Goal: Task Accomplishment & Management: Manage account settings

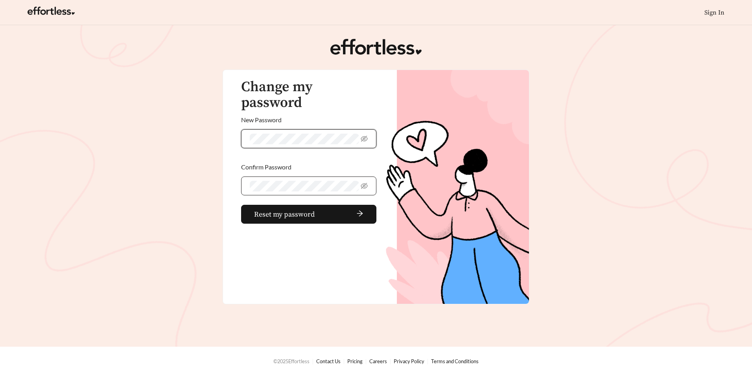
click at [270, 177] on span at bounding box center [308, 186] width 135 height 19
click at [241, 205] on button "Reset my password" at bounding box center [308, 214] width 135 height 19
click at [290, 209] on span "Reset my password" at bounding box center [294, 214] width 61 height 11
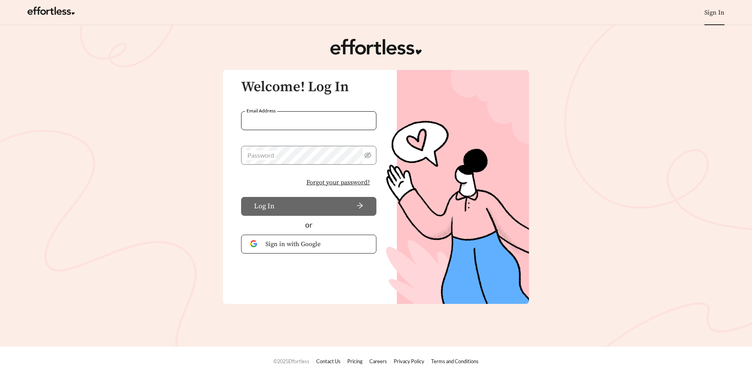
click at [285, 126] on input "Email Address" at bounding box center [308, 120] width 135 height 19
type input "**********"
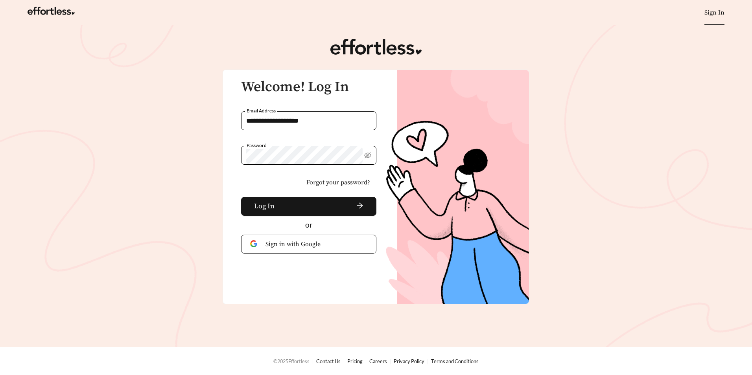
click at [241, 197] on button "Log In" at bounding box center [308, 206] width 135 height 19
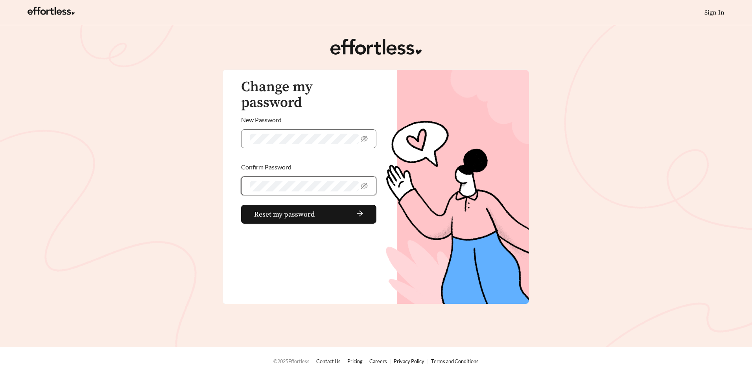
click at [241, 205] on button "Reset my password" at bounding box center [308, 214] width 135 height 19
click at [269, 207] on button "Reset my password" at bounding box center [308, 214] width 135 height 19
click at [721, 9] on link "Sign In" at bounding box center [714, 13] width 20 height 8
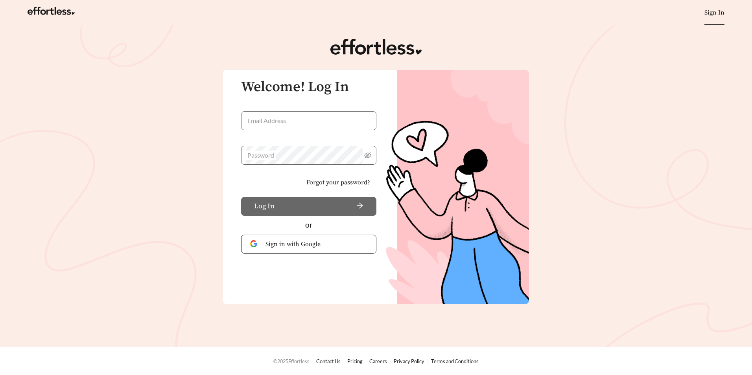
click at [353, 183] on span "Forgot your password?" at bounding box center [338, 182] width 64 height 9
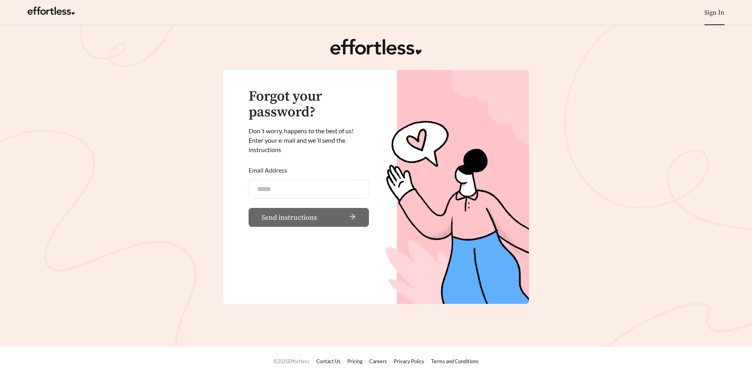
click at [341, 187] on input "Email Address" at bounding box center [308, 189] width 120 height 19
type input "**********"
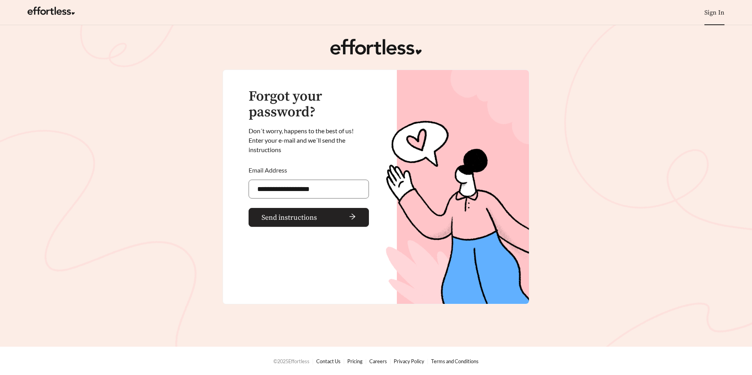
click at [311, 218] on span "Send instructions" at bounding box center [288, 217] width 55 height 11
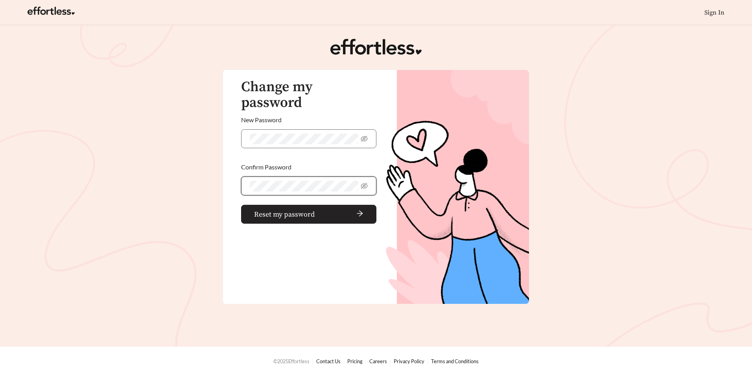
click at [350, 210] on span "arrow-right" at bounding box center [341, 214] width 46 height 9
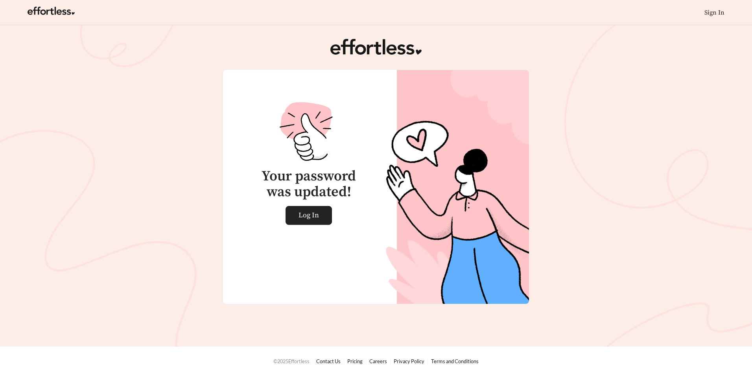
click at [308, 214] on span "Log In" at bounding box center [308, 215] width 20 height 18
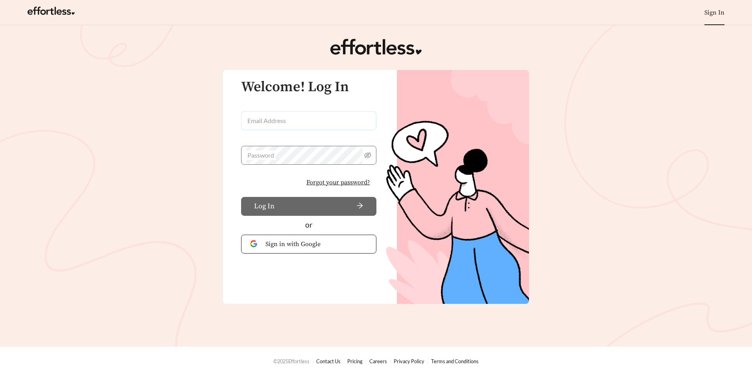
click at [320, 116] on input "Email Address" at bounding box center [308, 120] width 135 height 19
click at [310, 120] on input "Email Address" at bounding box center [308, 120] width 135 height 19
type input "**********"
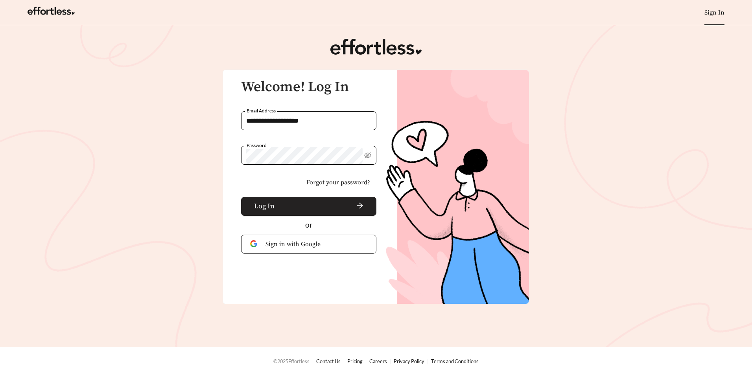
click at [290, 208] on span "arrow-right" at bounding box center [321, 206] width 86 height 9
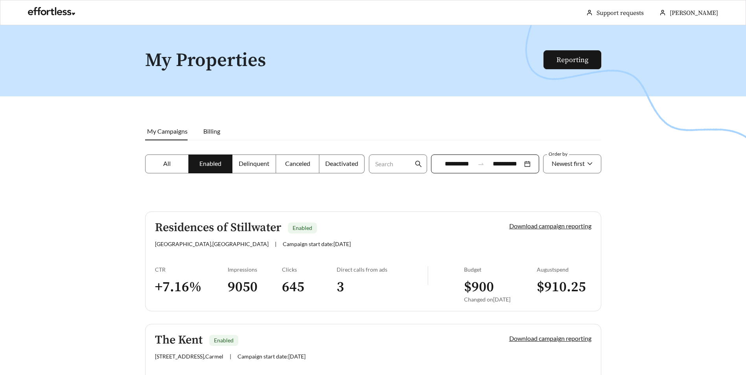
click at [720, 134] on div at bounding box center [373, 212] width 746 height 375
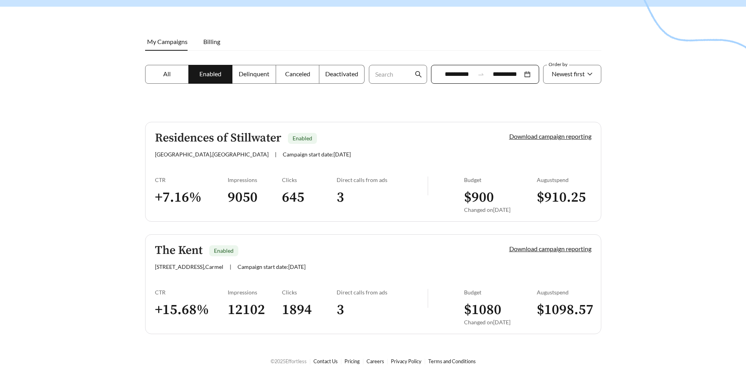
click at [234, 142] on h5 "Residences of Stillwater" at bounding box center [218, 138] width 126 height 13
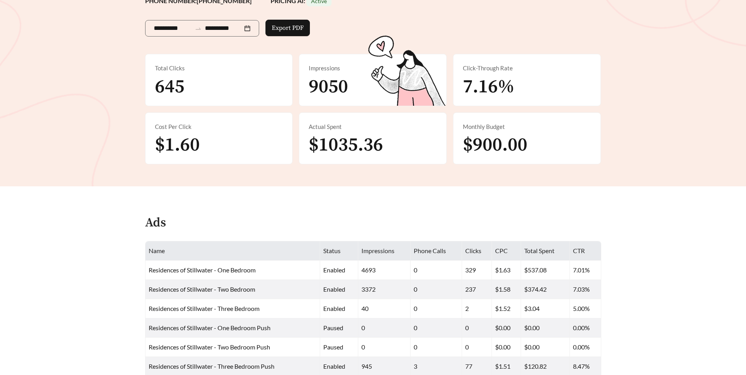
scroll to position [118, 0]
click at [185, 85] on div "Total Clicks 645" at bounding box center [218, 80] width 147 height 52
click at [174, 85] on span "645" at bounding box center [169, 87] width 29 height 24
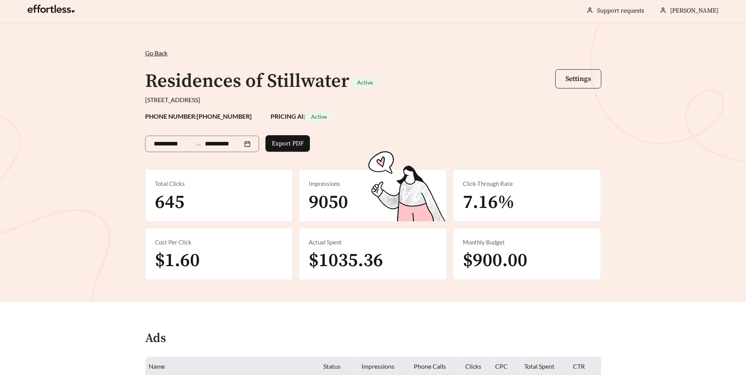
scroll to position [0, 0]
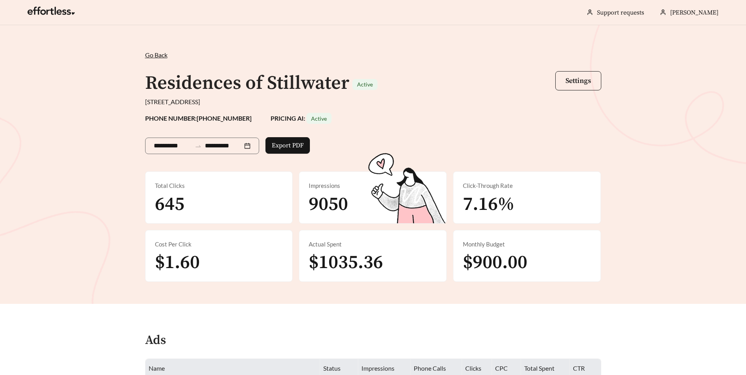
click at [669, 156] on div "**********" at bounding box center [373, 164] width 746 height 279
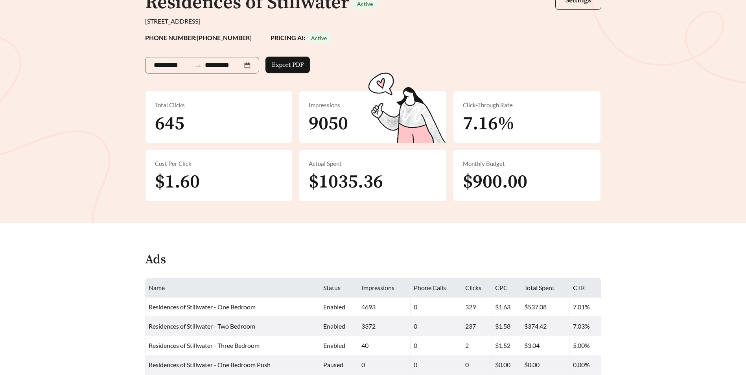
scroll to position [118, 0]
